Goal: Task Accomplishment & Management: Use online tool/utility

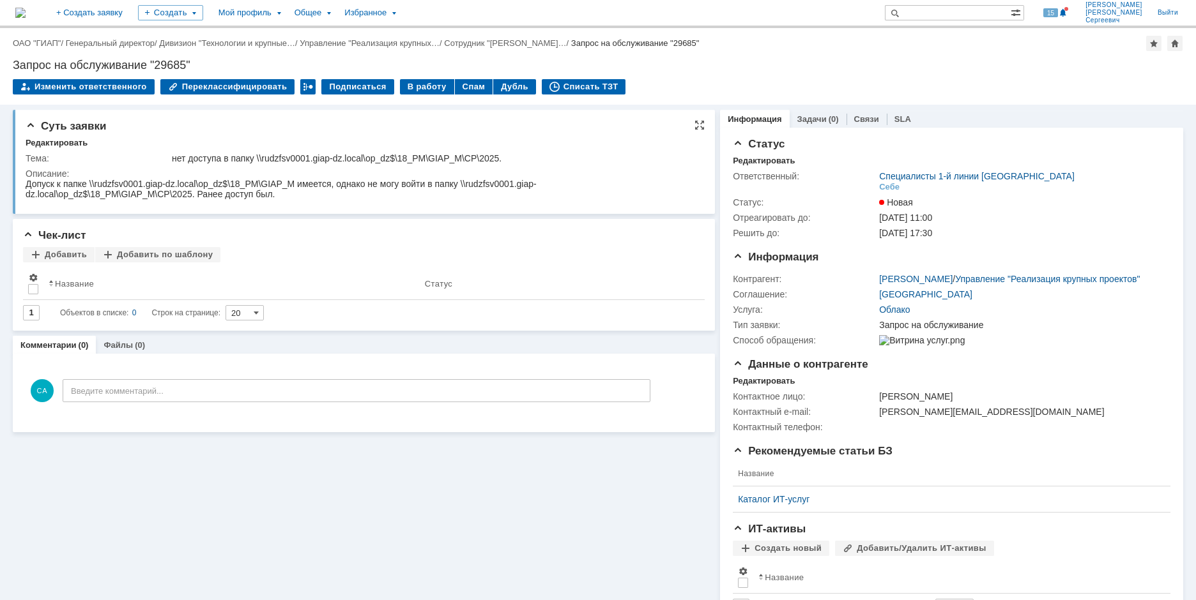
click at [211, 167] on td "Описание:" at bounding box center [362, 185] width 673 height 38
drag, startPoint x: 90, startPoint y: 180, endPoint x: 294, endPoint y: 179, distance: 204.4
click at [294, 179] on span "Допуск к папке \\rudzfsv0001.giap-dz.local\op_dz$\18_PM\GIAP_M имеется, однако …" at bounding box center [281, 189] width 511 height 20
copy span "\\rudzfsv0001.giap-dz.local\op_dz$\18_PM\GIAP_M"
click at [379, 222] on div "Чек-лист Добавить Добавить по шаблону Результаты поиска: Изменить Сбросить Сорт…" at bounding box center [364, 275] width 702 height 112
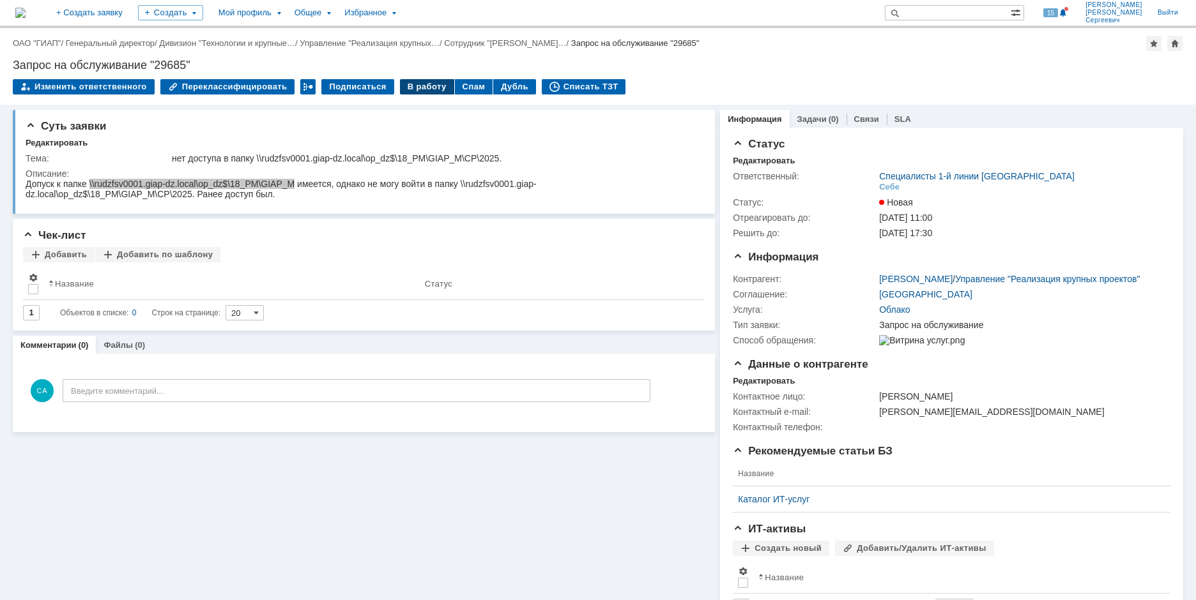
click at [421, 88] on div "В работу" at bounding box center [427, 86] width 54 height 15
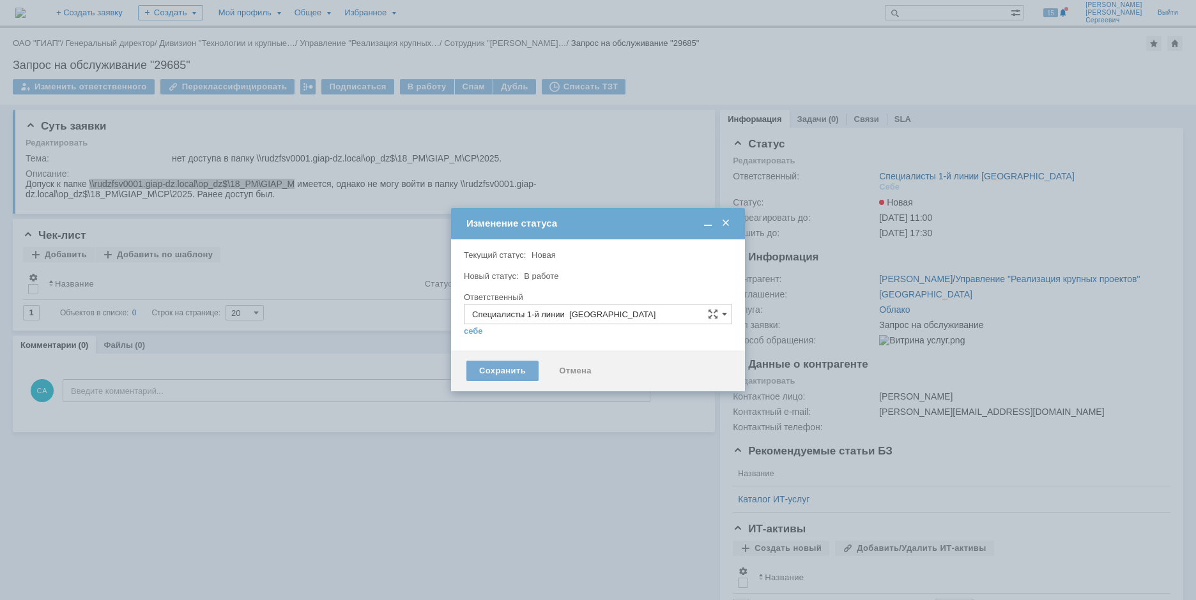
type input "[PERSON_NAME]"
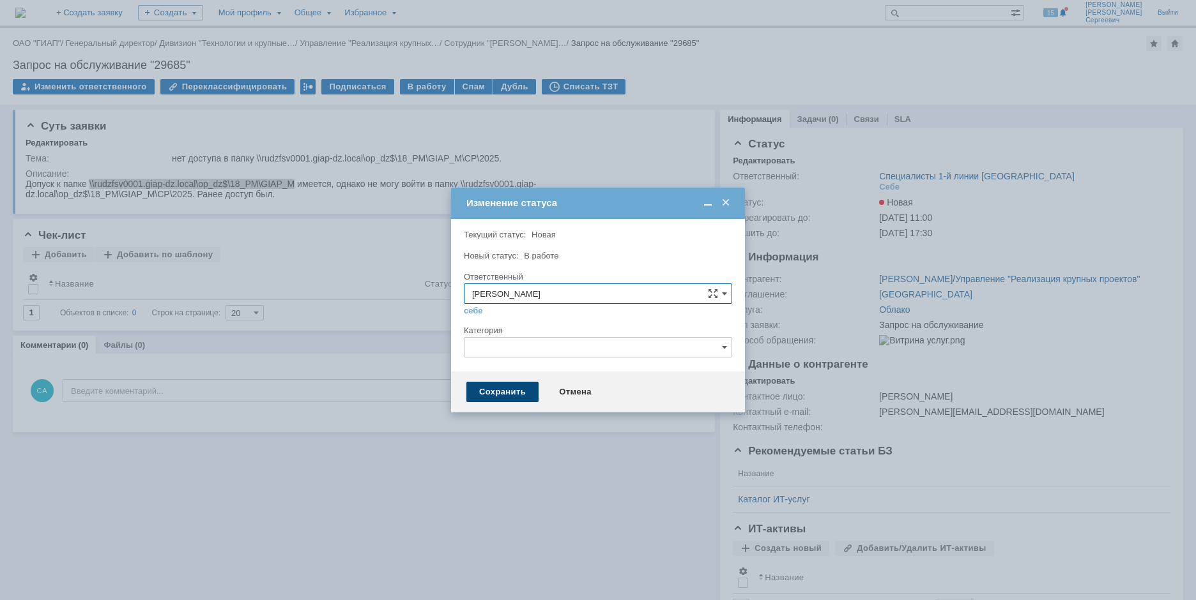
click at [494, 393] on div "Сохранить" at bounding box center [502, 392] width 72 height 20
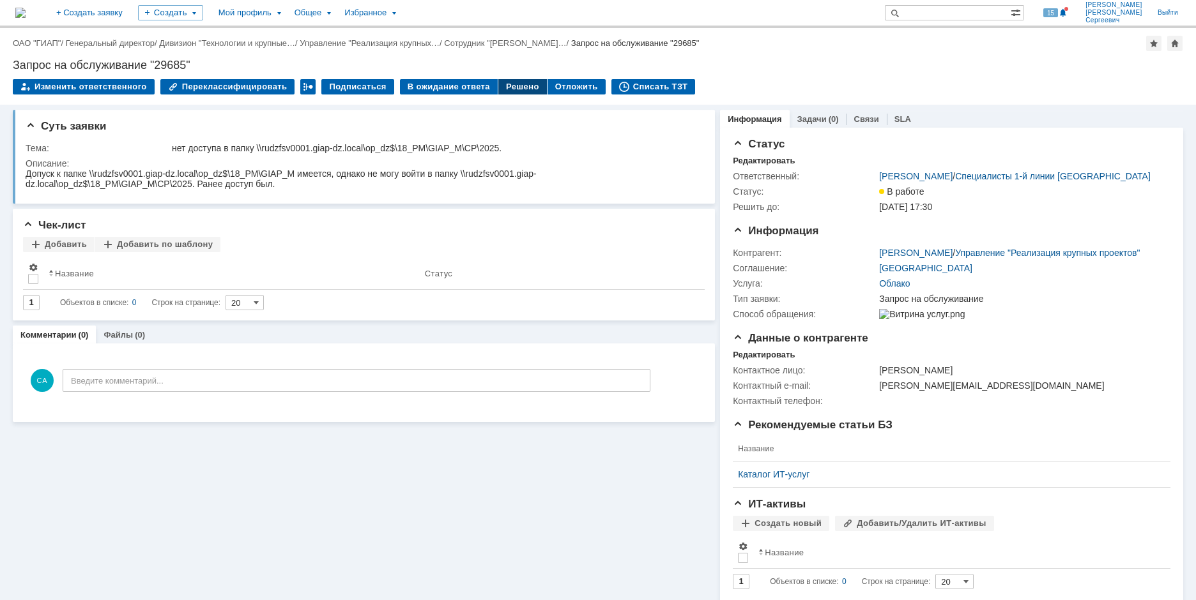
click at [508, 86] on div "Решено" at bounding box center [522, 86] width 49 height 15
